Goal: Contribute content

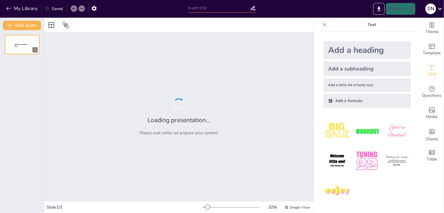
type input "Hacia una Vida Saludable: Prevención del Cáncer de Mama en la Menopausia"
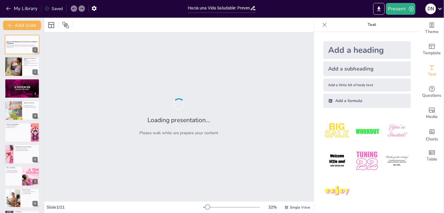
checkbox input "true"
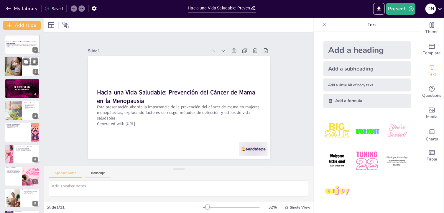
checkbox input "true"
click at [16, 70] on div at bounding box center [13, 67] width 30 height 20
type textarea "El cáncer de mama representa una de las principales preocupaciones de salud par…"
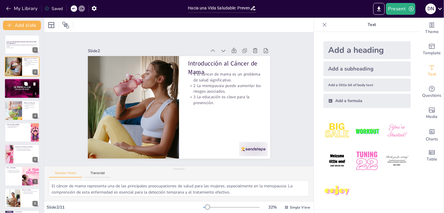
checkbox input "true"
click at [18, 86] on div at bounding box center [22, 88] width 40 height 20
type textarea "A medida que las mujeres envejecen, el riesgo de desarrollar cáncer de mama aum…"
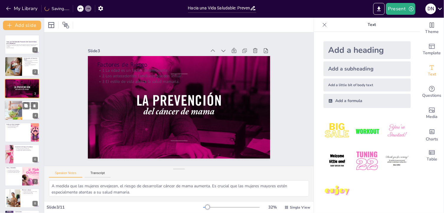
checkbox input "true"
click at [17, 108] on div at bounding box center [13, 110] width 38 height 20
type textarea "La mamografía es una herramienta crucial para la detección temprana del cáncer …"
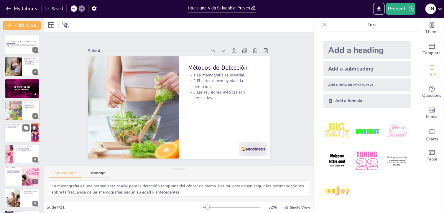
checkbox input "true"
click at [21, 128] on div at bounding box center [21, 132] width 35 height 20
type textarea "Mantener una dieta equilibrada rica en frutas, verduras y granos enteros puede …"
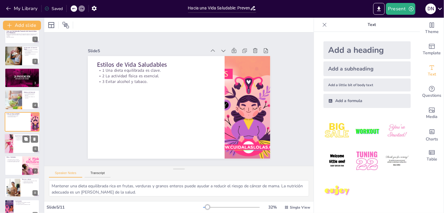
checkbox input "true"
click at [20, 142] on div at bounding box center [21, 143] width 35 height 20
type textarea "Contar con un sistema de apoyo emocional puede ayudar a las mujeres a enfrentar…"
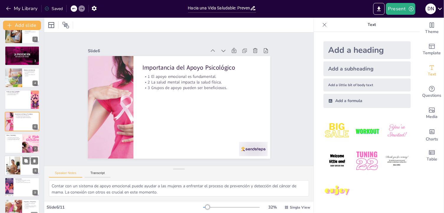
checkbox input "true"
click at [20, 165] on div at bounding box center [13, 165] width 32 height 18
type textarea "Muchas organizaciones se dedican a proporcionar información y recursos sobre el…"
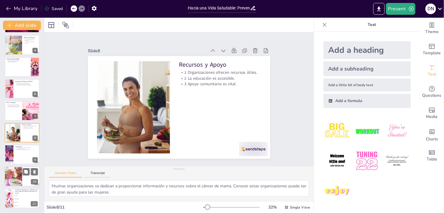
checkbox input "true"
click at [19, 181] on div at bounding box center [13, 176] width 36 height 20
type textarea "Fomentar la interacción durante la sesión permite a los participantes compartir…"
checkbox input "true"
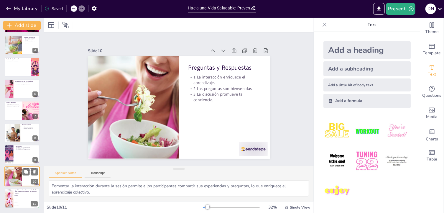
scroll to position [65, 0]
checkbox input "true"
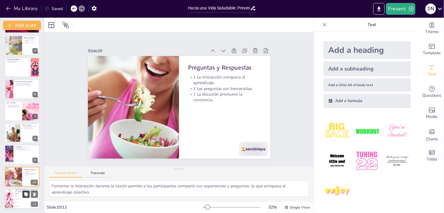
checkbox input "true"
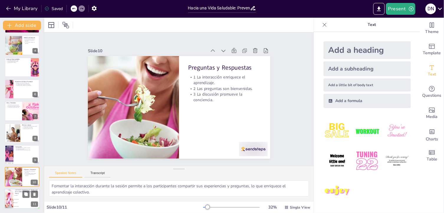
checkbox input "true"
click at [6, 194] on div at bounding box center [9, 199] width 34 height 20
type textarea "La mamografía es un método clave para la detección temprana del cáncer de mama,…"
checkbox input "true"
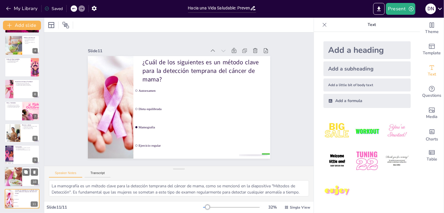
checkbox input "true"
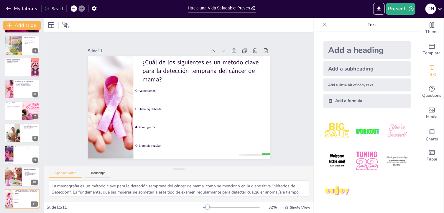
checkbox input "true"
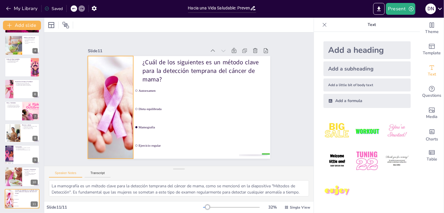
checkbox input "true"
